Goal: Information Seeking & Learning: Learn about a topic

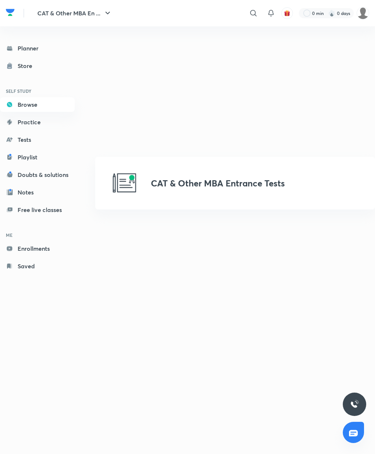
click at [25, 139] on link "Tests" at bounding box center [37, 139] width 75 height 15
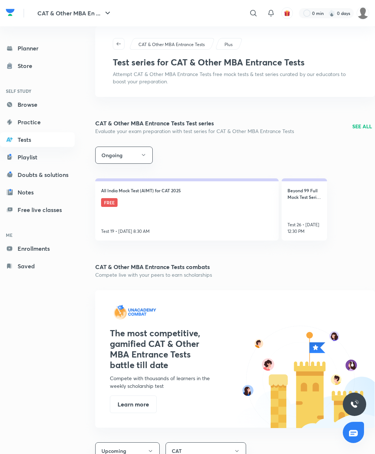
click at [22, 141] on link "Tests" at bounding box center [37, 139] width 75 height 15
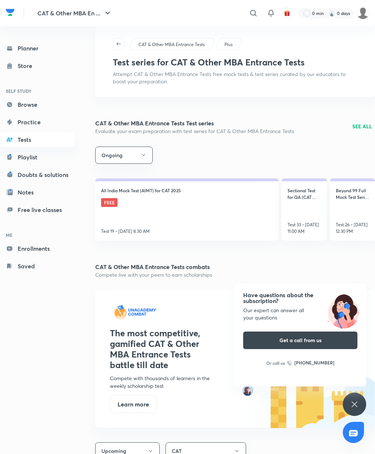
click at [141, 155] on icon "button" at bounding box center [143, 155] width 6 height 6
click at [114, 176] on span "All" at bounding box center [127, 177] width 55 height 8
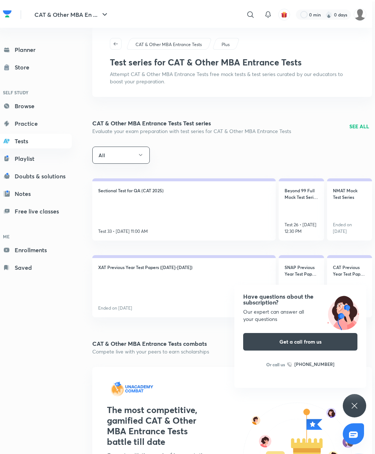
scroll to position [0, 3]
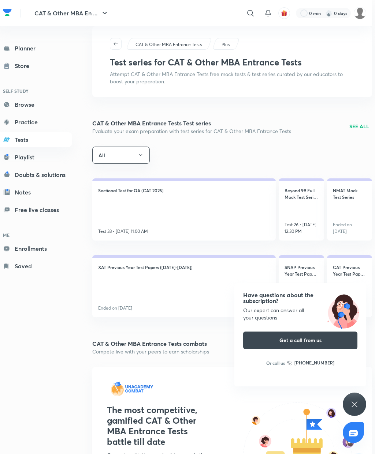
click at [358, 126] on p "SEE ALL" at bounding box center [359, 127] width 20 height 8
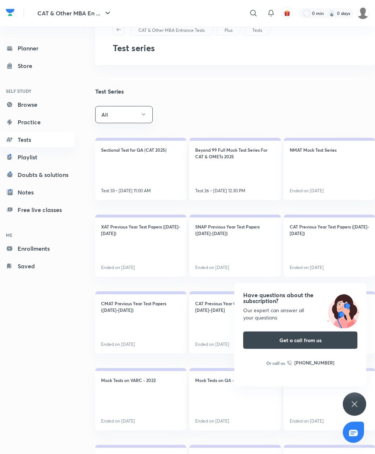
scroll to position [14, 0]
click at [27, 119] on link "Practice" at bounding box center [37, 122] width 75 height 15
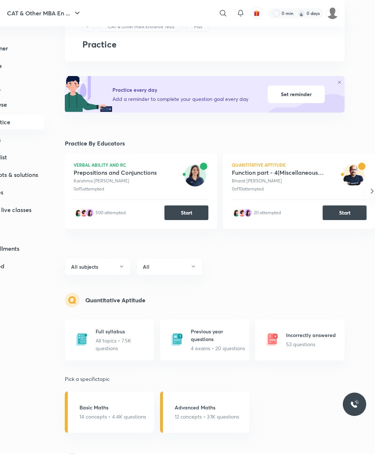
scroll to position [18, 0]
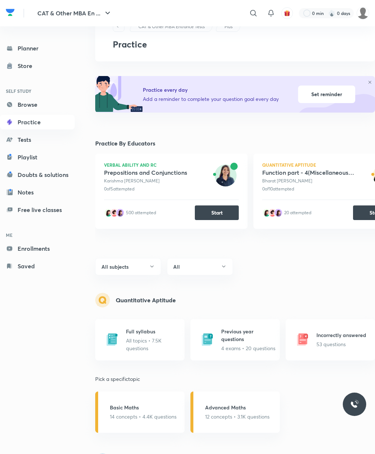
click at [23, 53] on link "Planner" at bounding box center [37, 48] width 75 height 15
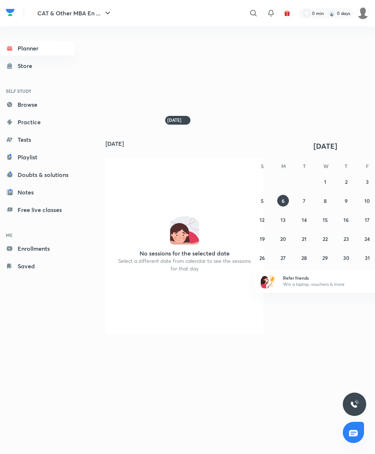
click at [22, 140] on link "Tests" at bounding box center [37, 139] width 75 height 15
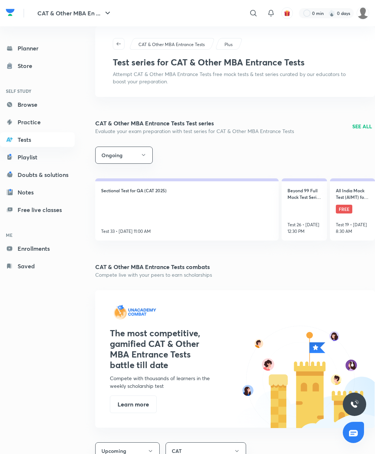
scroll to position [29, 3]
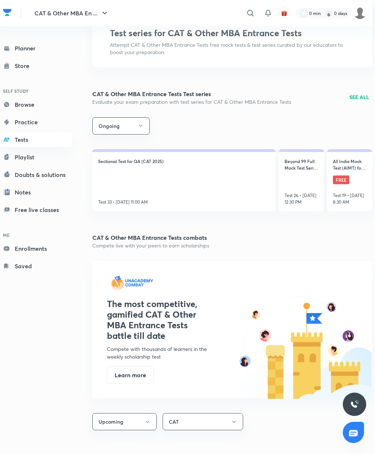
click at [357, 93] on p "SEE ALL" at bounding box center [359, 97] width 20 height 8
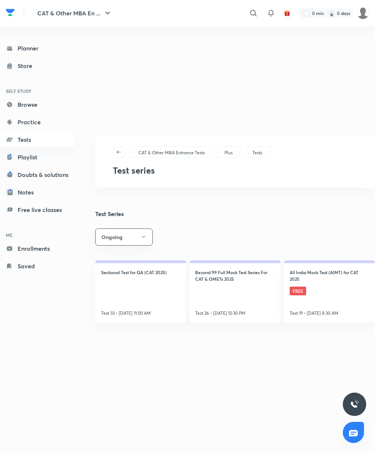
scroll to position [29, 0]
click at [139, 229] on button "Ongoing" at bounding box center [123, 237] width 57 height 17
click at [108, 246] on span "All" at bounding box center [127, 246] width 55 height 8
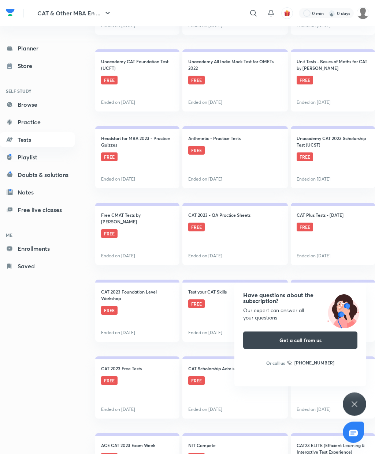
scroll to position [3350, 0]
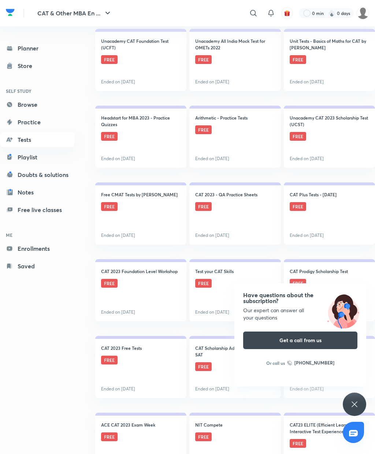
click at [239, 320] on div "Have questions about the subscription? Our expert can answer all your questions…" at bounding box center [300, 335] width 132 height 103
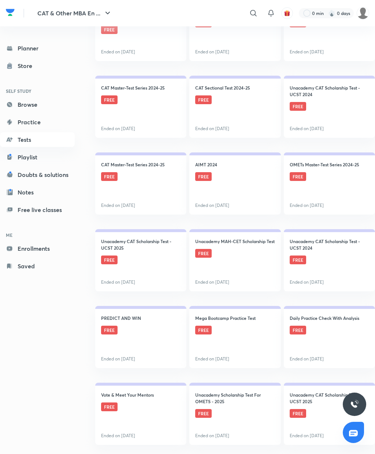
scroll to position [4272, 0]
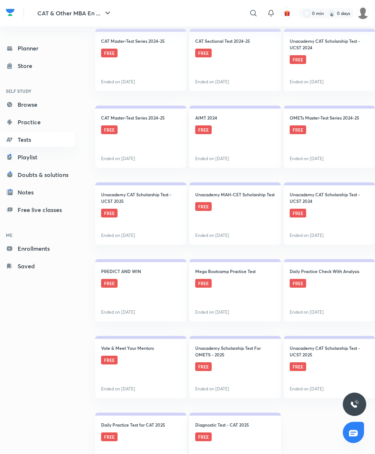
click at [238, 425] on h4 "Diagnostic Test - CAT 2025" at bounding box center [222, 425] width 54 height 7
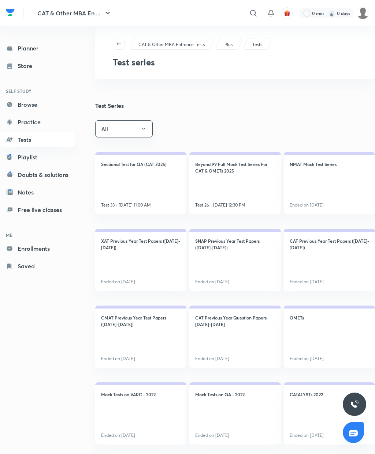
click at [46, 250] on link "Enrollments" at bounding box center [37, 248] width 75 height 15
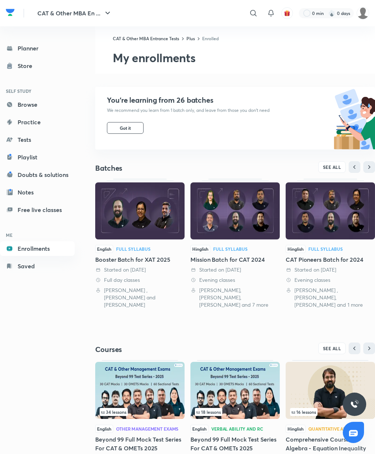
click at [252, 14] on icon at bounding box center [253, 13] width 9 height 9
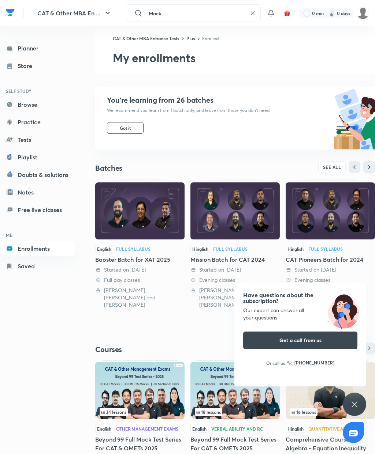
type input "Mock"
